Goal: Check status

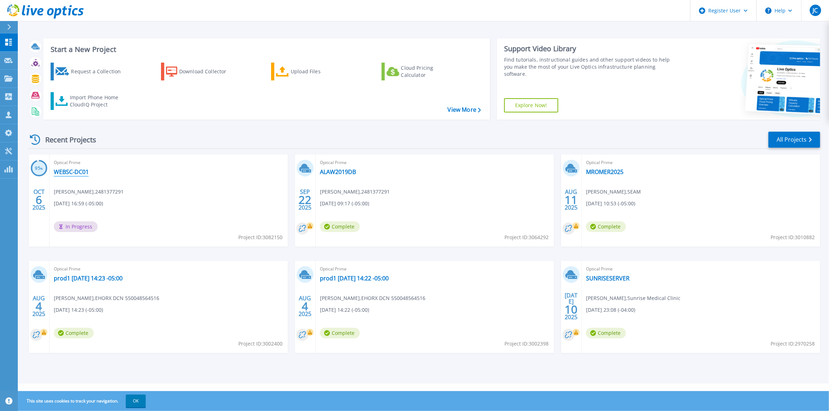
click at [66, 171] on link "WEBSC-DC01" at bounding box center [71, 171] width 35 height 7
click at [75, 169] on link "WEBSC-DC01" at bounding box center [71, 171] width 35 height 7
